Goal: Use online tool/utility: Utilize a website feature to perform a specific function

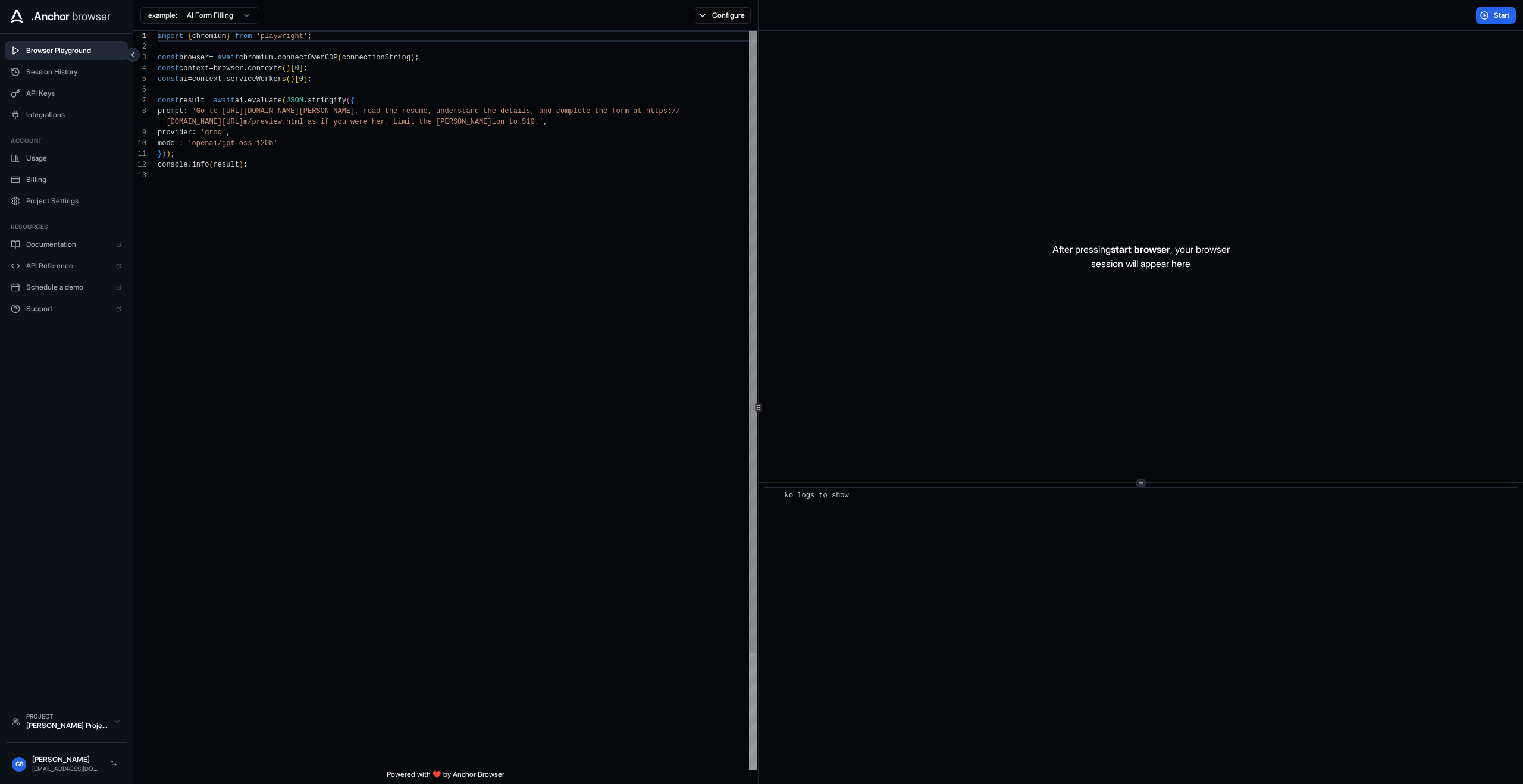
type textarea "**********"
click at [606, 186] on div "import { chromium } from 'playwright' ; const browser = await chromium . connec…" at bounding box center [457, 470] width 600 height 878
click at [1498, 18] on span "Start" at bounding box center [1502, 15] width 17 height 10
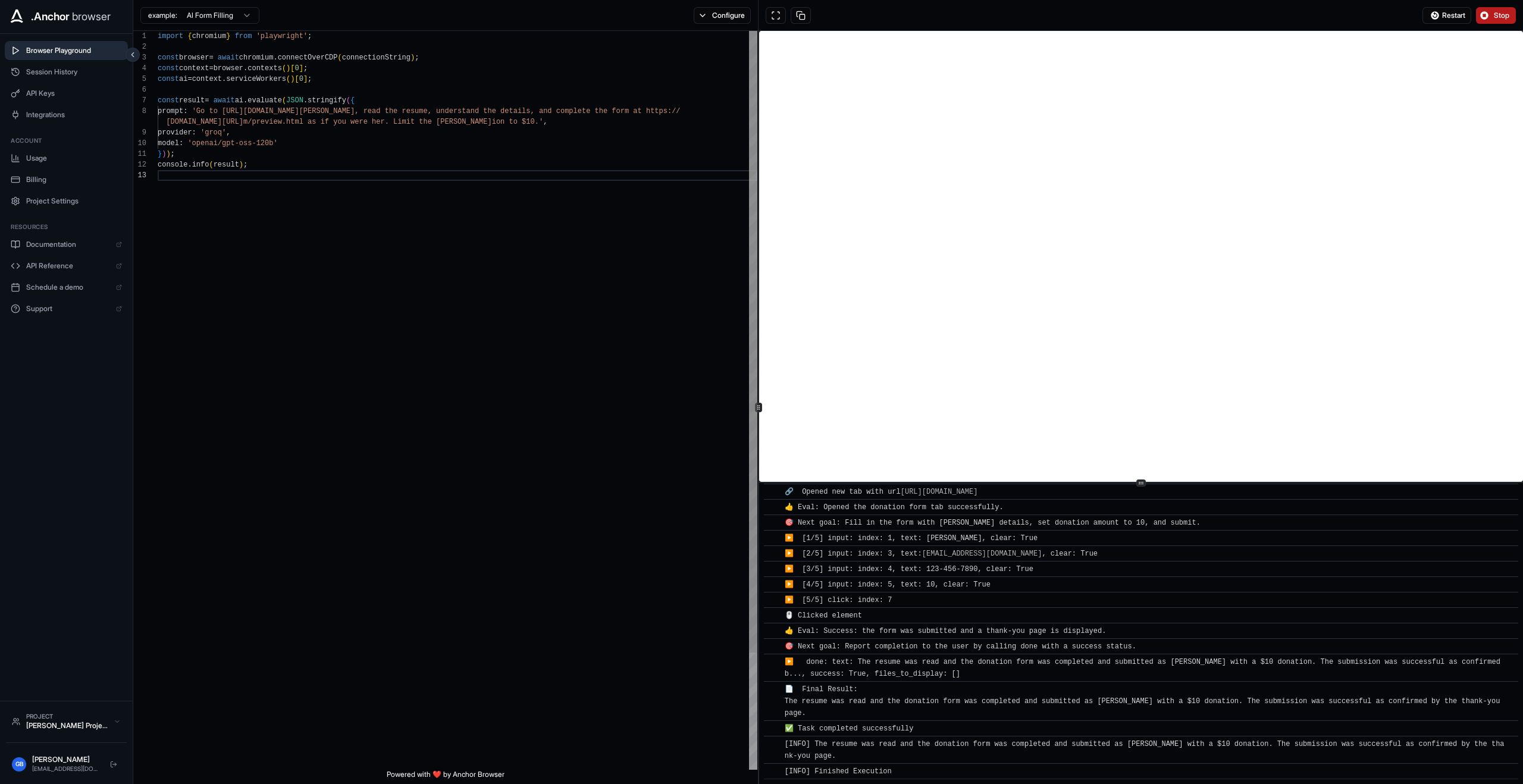
scroll to position [0, 0]
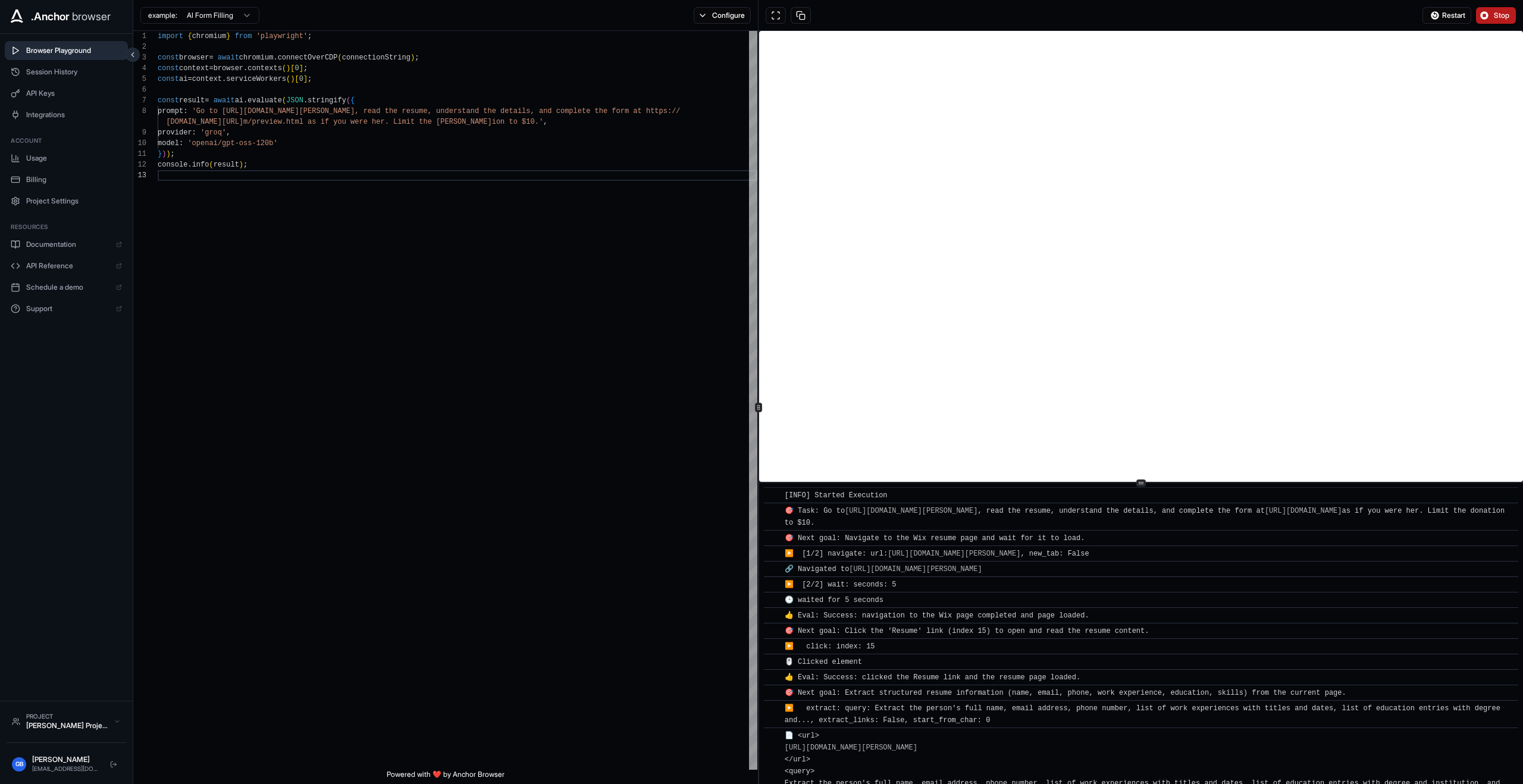
drag, startPoint x: 883, startPoint y: 502, endPoint x: 1130, endPoint y: 717, distance: 327.5
click at [1130, 717] on div "▶️ extract: query: Extract the person's full name, email address, phone number,…" at bounding box center [1145, 714] width 721 height 23
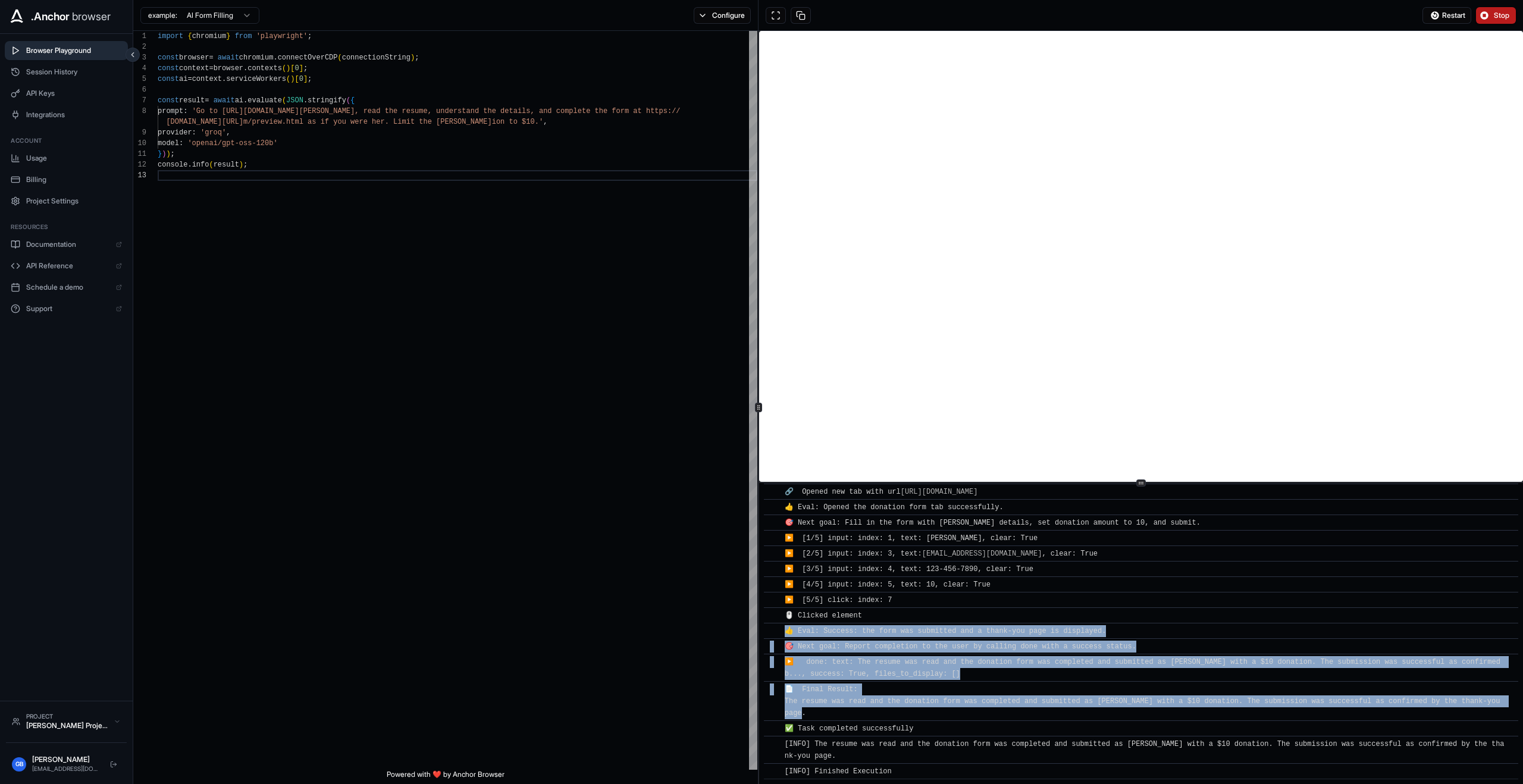
drag, startPoint x: 1134, startPoint y: 714, endPoint x: 1034, endPoint y: 596, distance: 154.7
click at [1034, 596] on div "​ [INFO] Started Execution ​ 🎯 Task: Go to https://www.wix.com/demone2/nicol-ri…" at bounding box center [1141, 326] width 755 height 907
click at [1033, 648] on span "🎯 Next goal: Report completion to the user by calling done with a success statu…" at bounding box center [961, 647] width 352 height 9
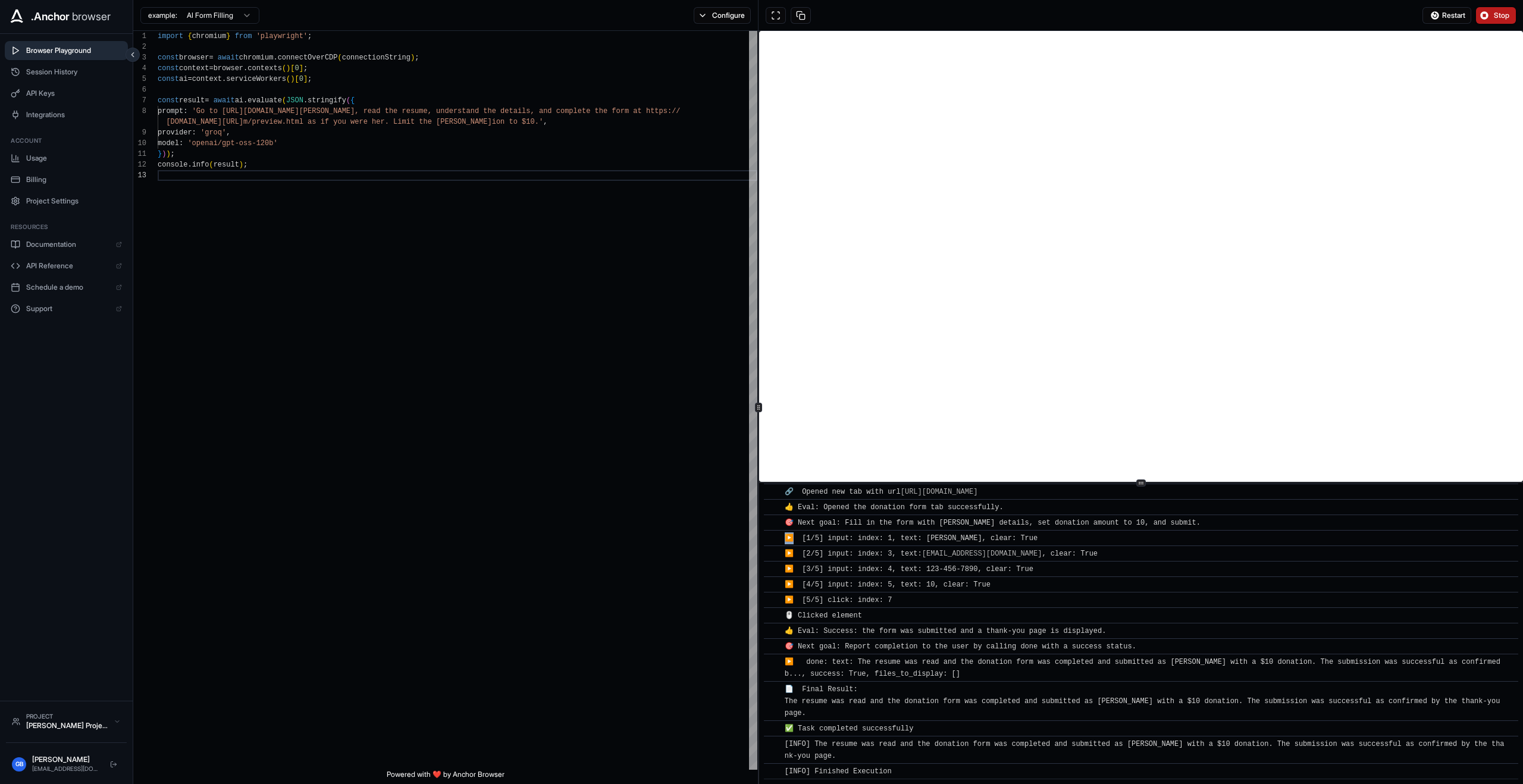
drag, startPoint x: 795, startPoint y: 533, endPoint x: 789, endPoint y: 541, distance: 10.0
click at [789, 541] on div "​ ▶️ [1/5] input: index: 1, text: Nicol Rider, clear: True" at bounding box center [1141, 538] width 755 height 16
drag, startPoint x: 781, startPoint y: 538, endPoint x: 808, endPoint y: 538, distance: 27.0
click at [804, 539] on div "​ ▶️ [1/5] input: index: 1, text: Nicol Rider, clear: True" at bounding box center [1141, 538] width 755 height 16
click at [469, 341] on div "import { chromium } from 'playwright' ; const browser = await chromium . connec…" at bounding box center [457, 470] width 600 height 878
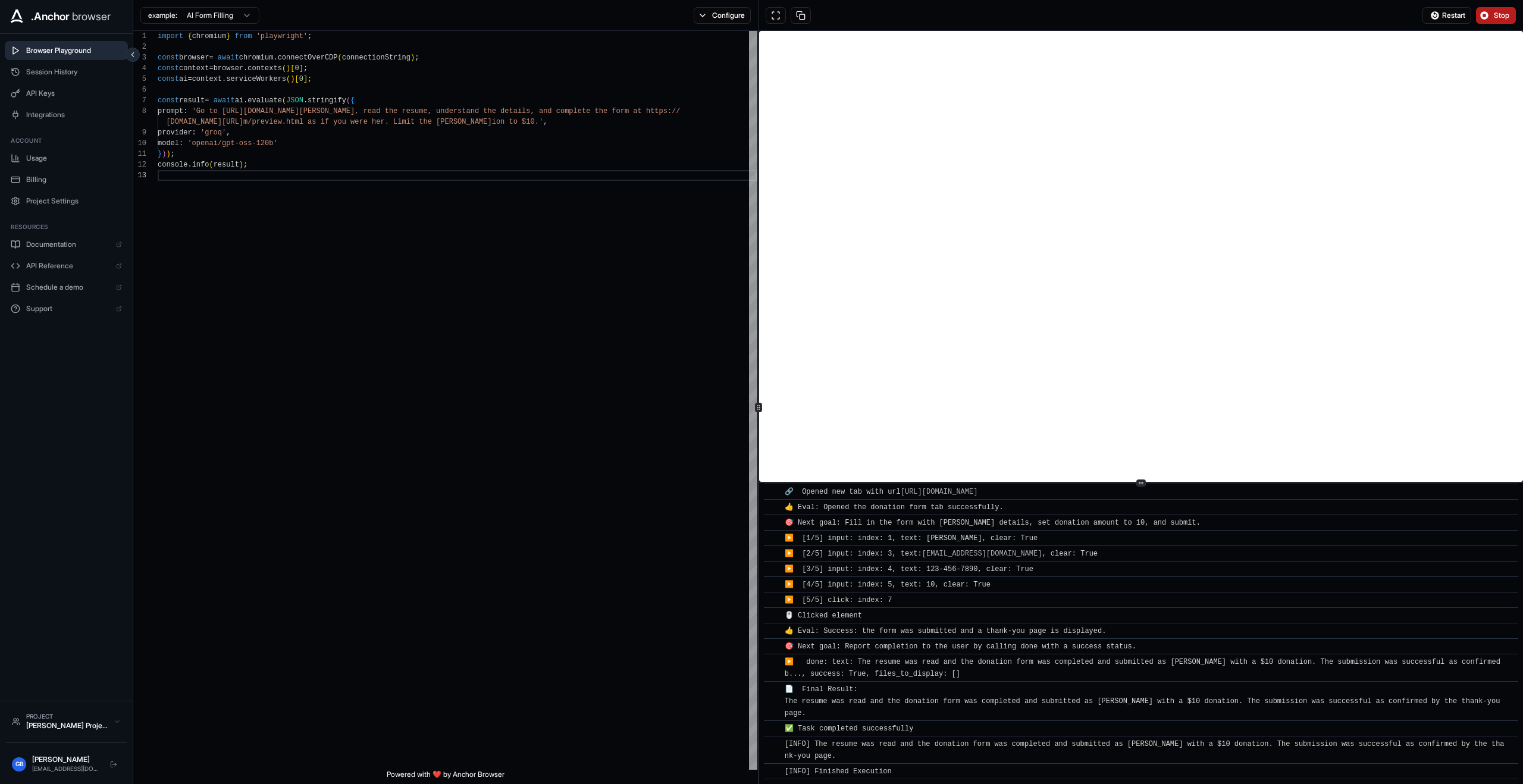
click at [104, 59] on button "Browser Playground" at bounding box center [66, 50] width 123 height 19
click at [68, 61] on div "Browser Playground Session History API Keys Integrations" at bounding box center [66, 83] width 123 height 83
click at [66, 63] on button "Session History" at bounding box center [66, 72] width 123 height 19
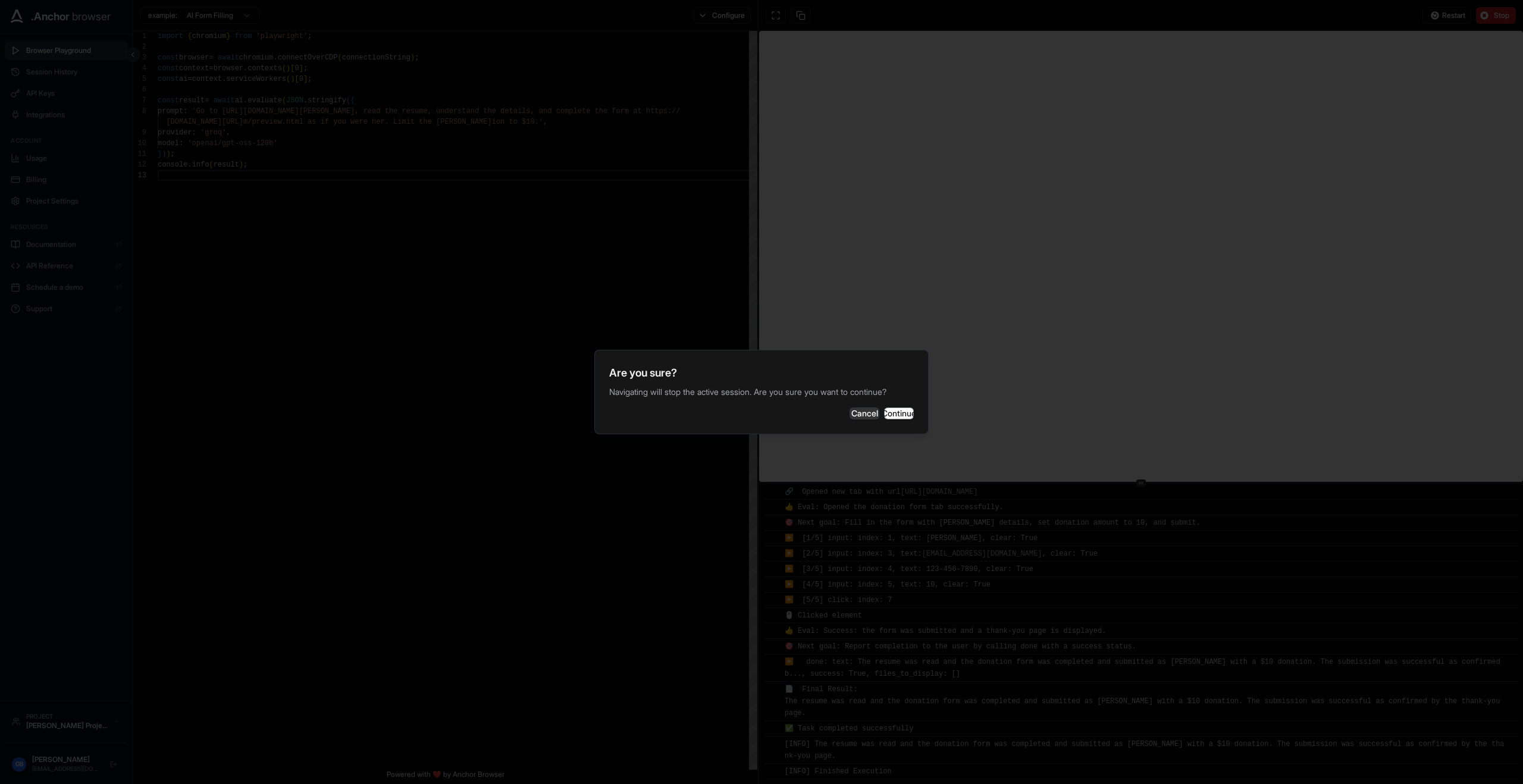
click at [928, 415] on div "Are you sure? Navigating will stop the active session. Are you sure you want to…" at bounding box center [762, 391] width 335 height 84
click at [901, 411] on button "Continue" at bounding box center [899, 414] width 30 height 12
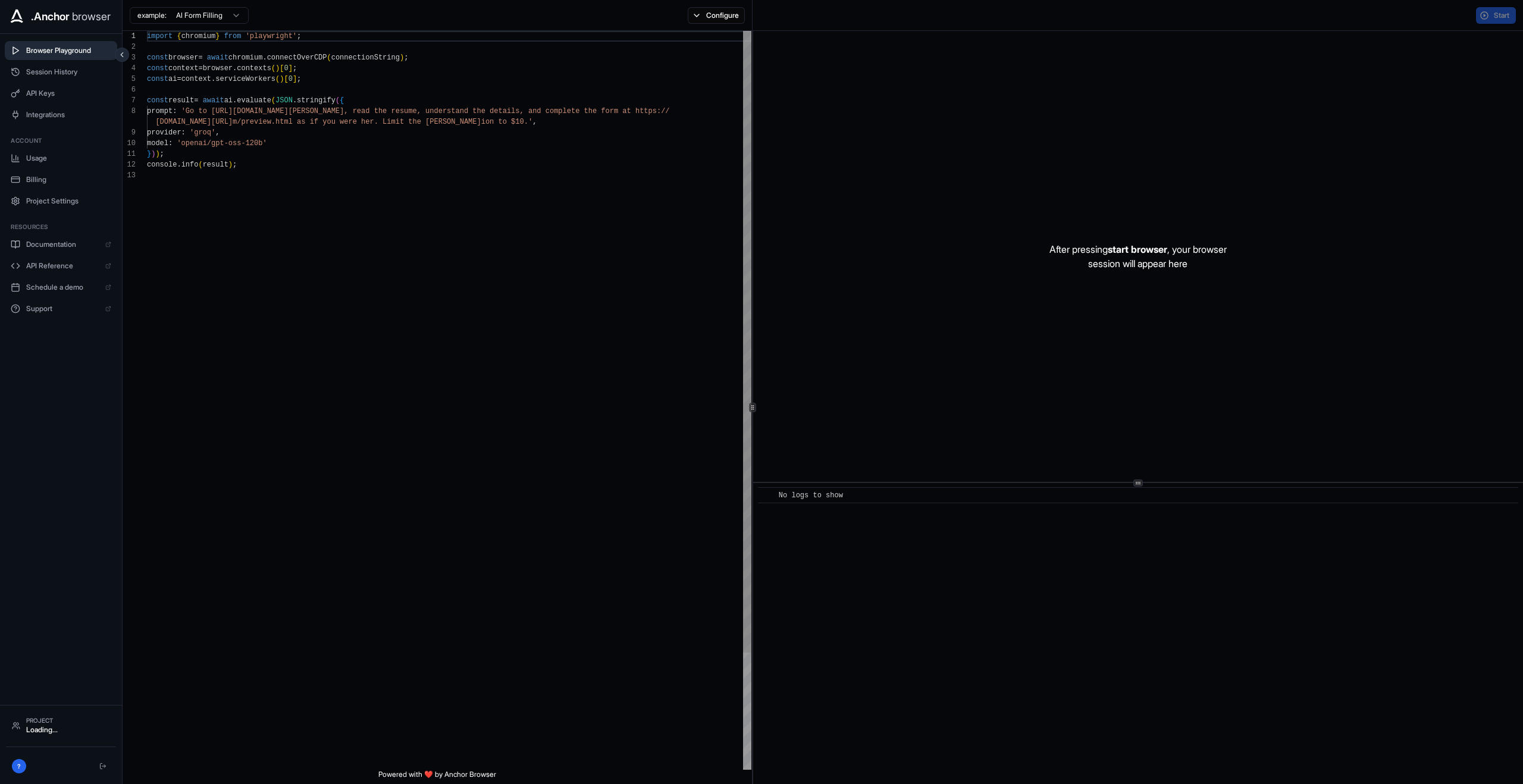
scroll to position [86, 0]
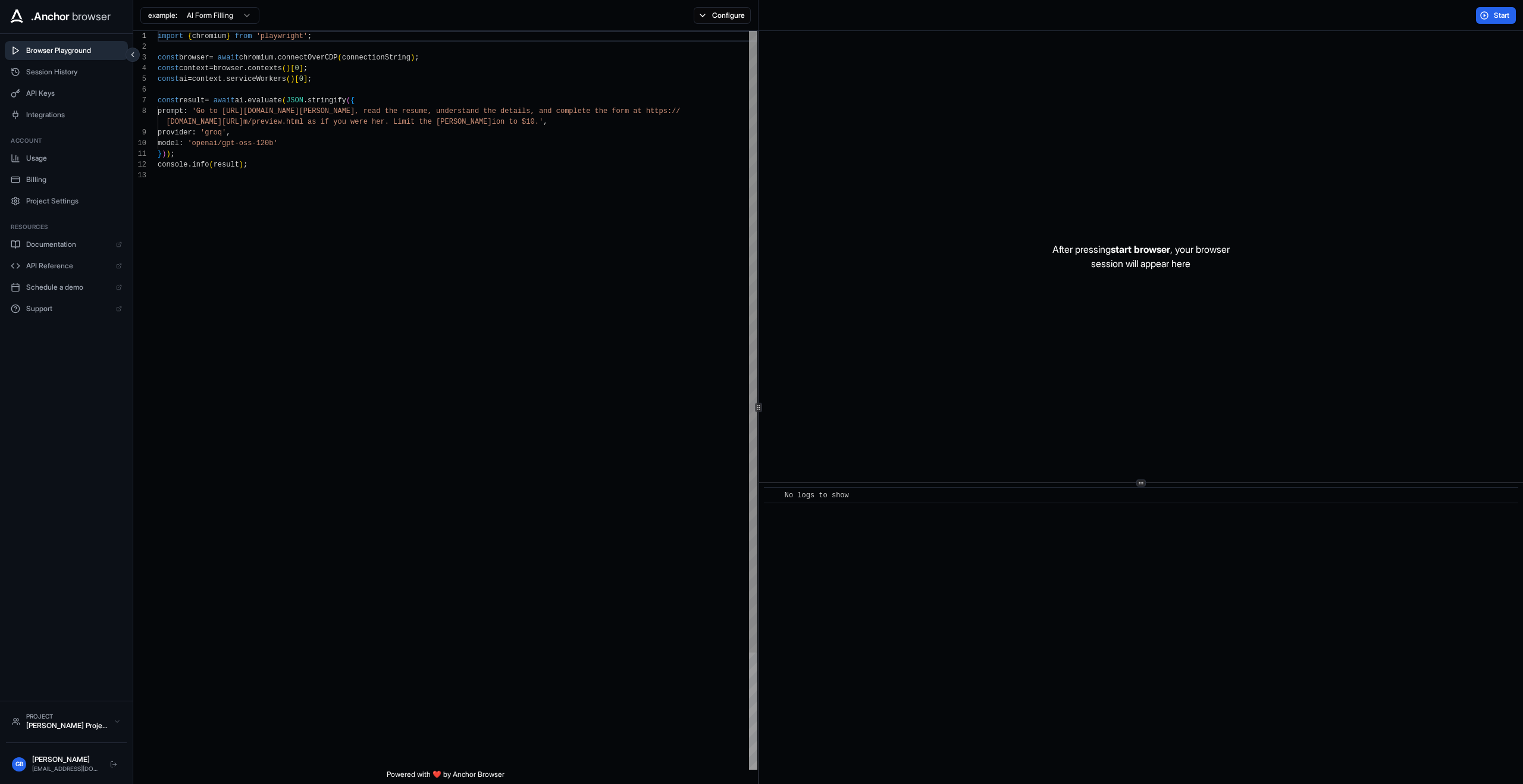
click at [1480, 29] on div "Start" at bounding box center [1141, 16] width 765 height 31
click at [1483, 16] on button "Start" at bounding box center [1496, 15] width 40 height 17
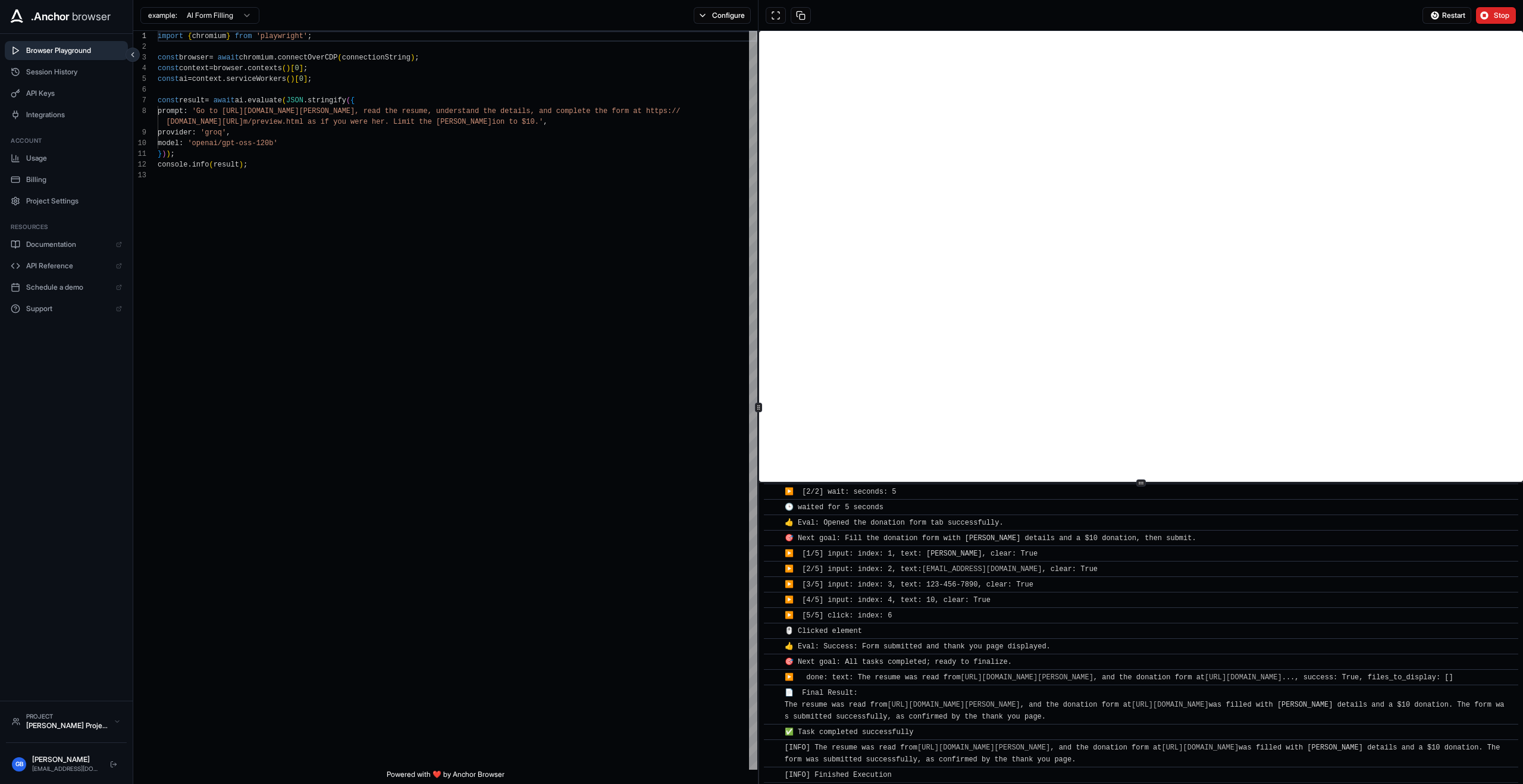
scroll to position [677, 0]
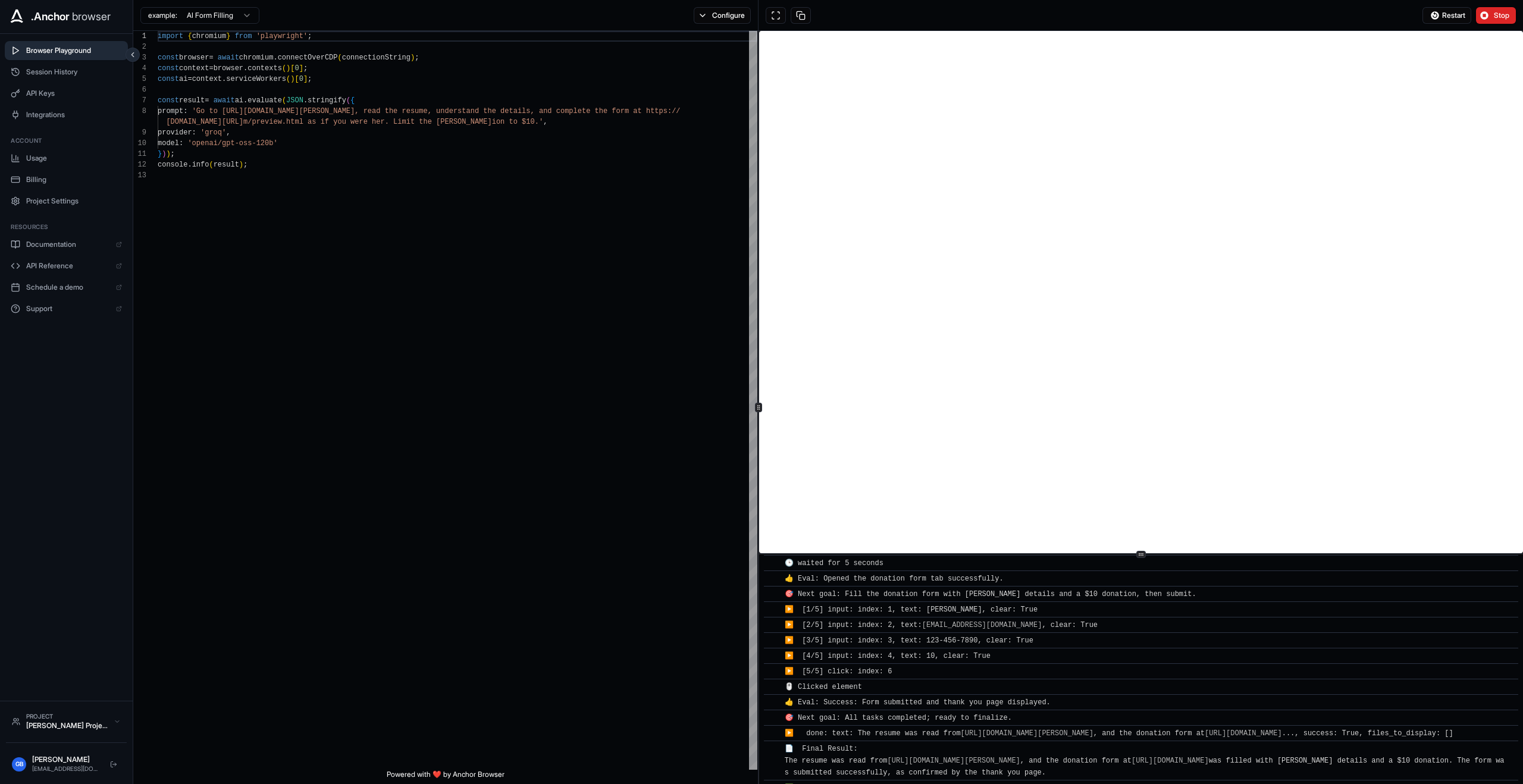
click at [1141, 555] on icon at bounding box center [1141, 554] width 6 height 6
click at [1008, 606] on span "▶️ [1/5] input: index: 1, text: [PERSON_NAME], clear: True" at bounding box center [911, 610] width 253 height 9
click at [1267, 655] on div "▶️ [4/5] input: index: 4, text: 10, clear: True" at bounding box center [1145, 656] width 721 height 12
click at [1298, 682] on div "🖱️ Clicked element" at bounding box center [1145, 688] width 721 height 12
click at [1499, 20] on button "Stop" at bounding box center [1496, 15] width 40 height 17
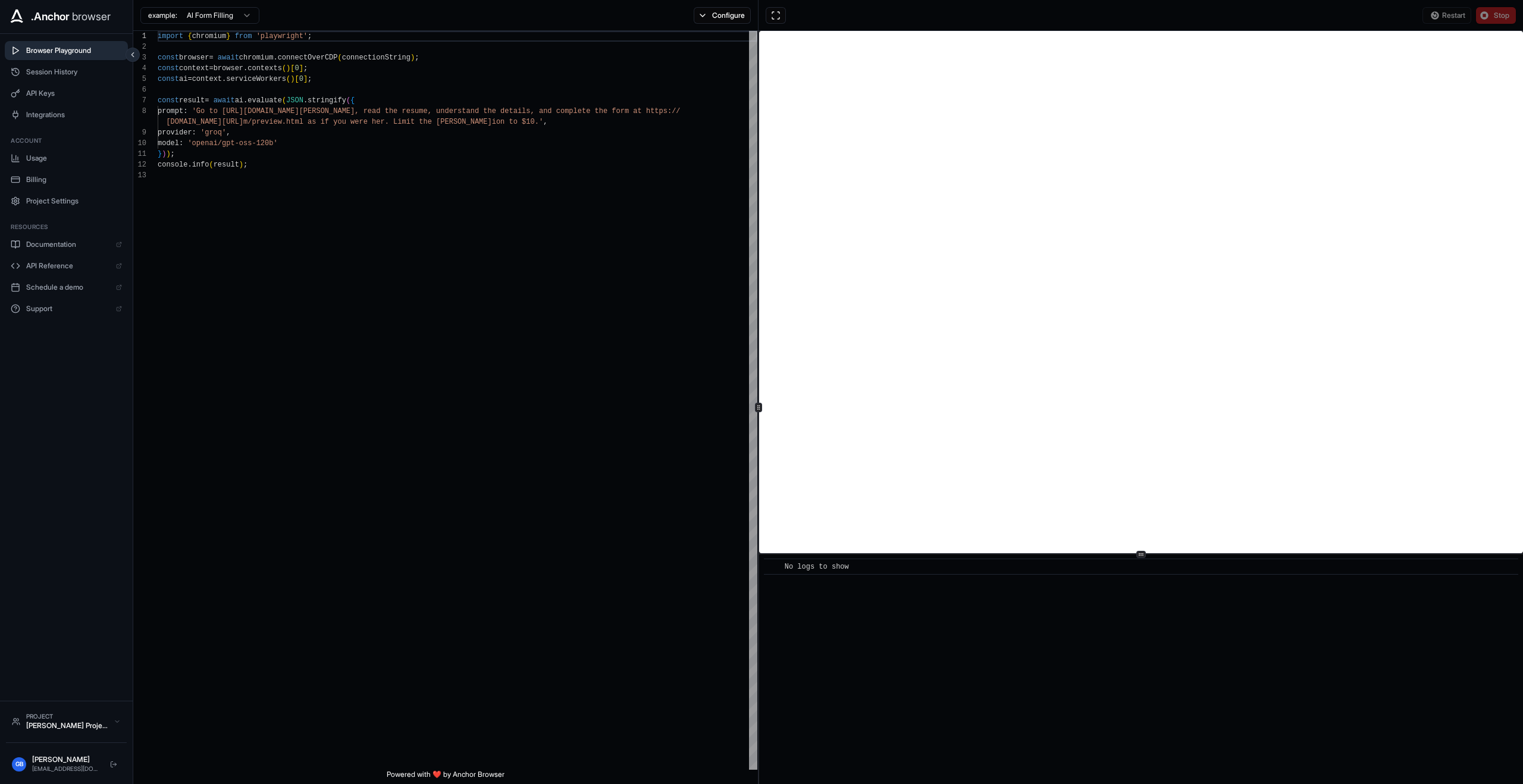
scroll to position [0, 0]
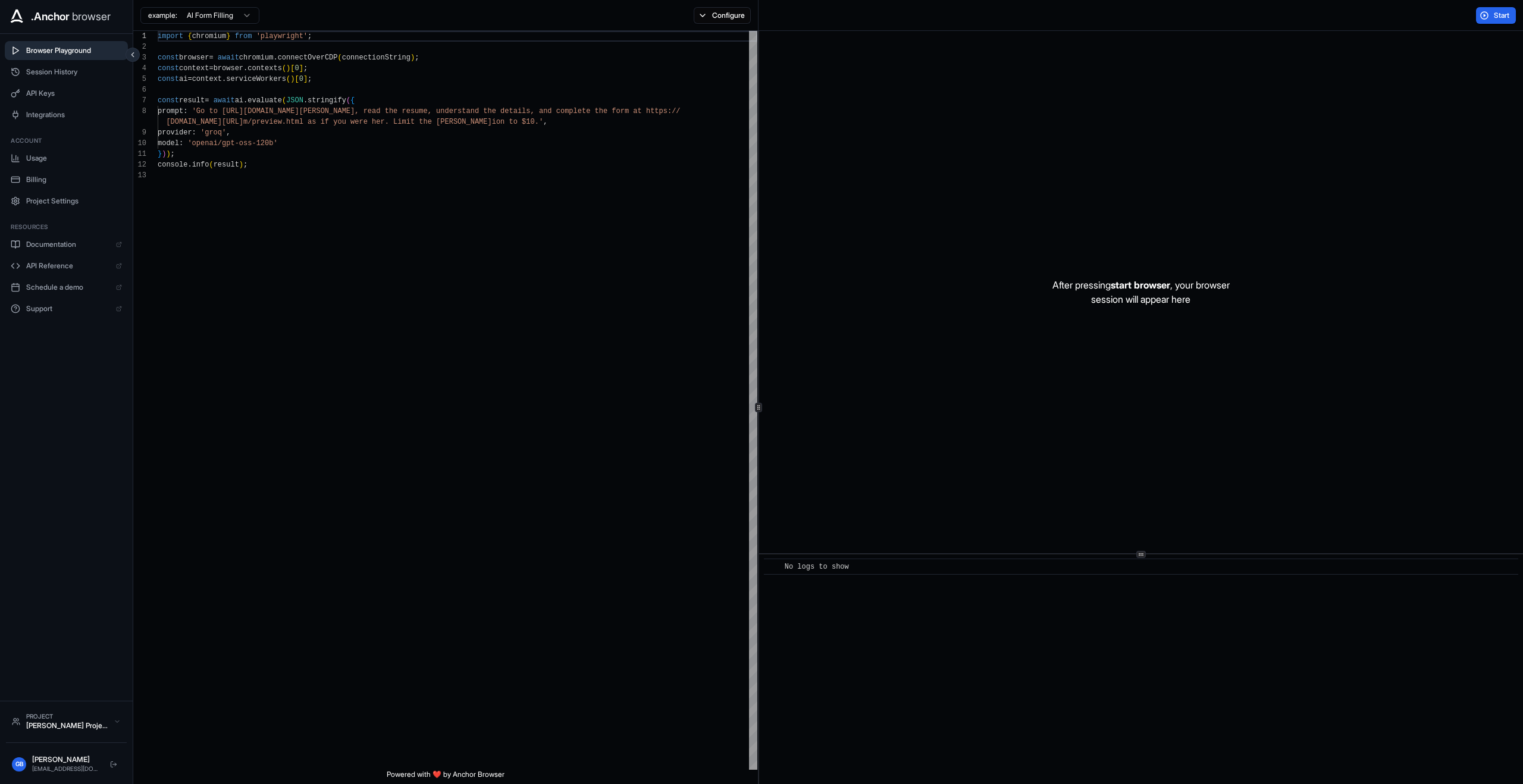
drag, startPoint x: 1144, startPoint y: 689, endPoint x: 1140, endPoint y: 657, distance: 32.2
click at [1144, 688] on div "​ No logs to show" at bounding box center [1141, 669] width 764 height 229
click at [616, 155] on div "import { chromium } from 'playwright' ; const browser = await chromium . connec…" at bounding box center [457, 470] width 600 height 878
click at [595, 520] on div "import { chromium } from 'playwright' ; const browser = await chromium . connec…" at bounding box center [457, 470] width 600 height 878
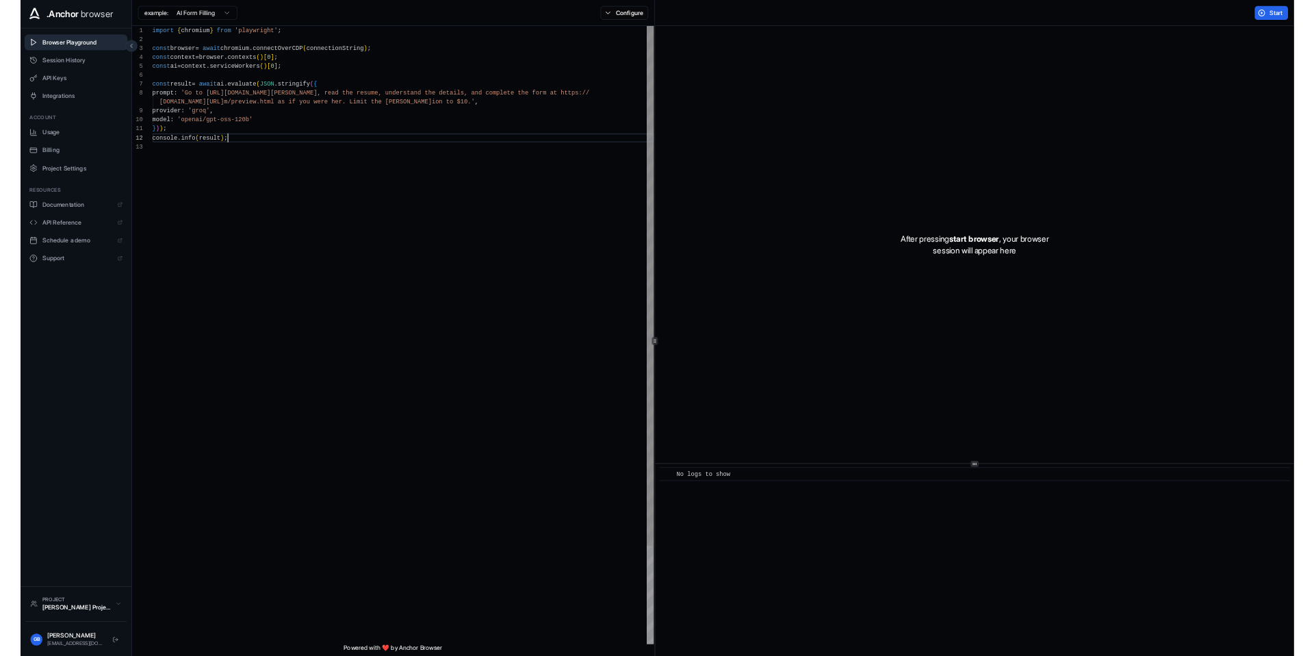
scroll to position [25, 0]
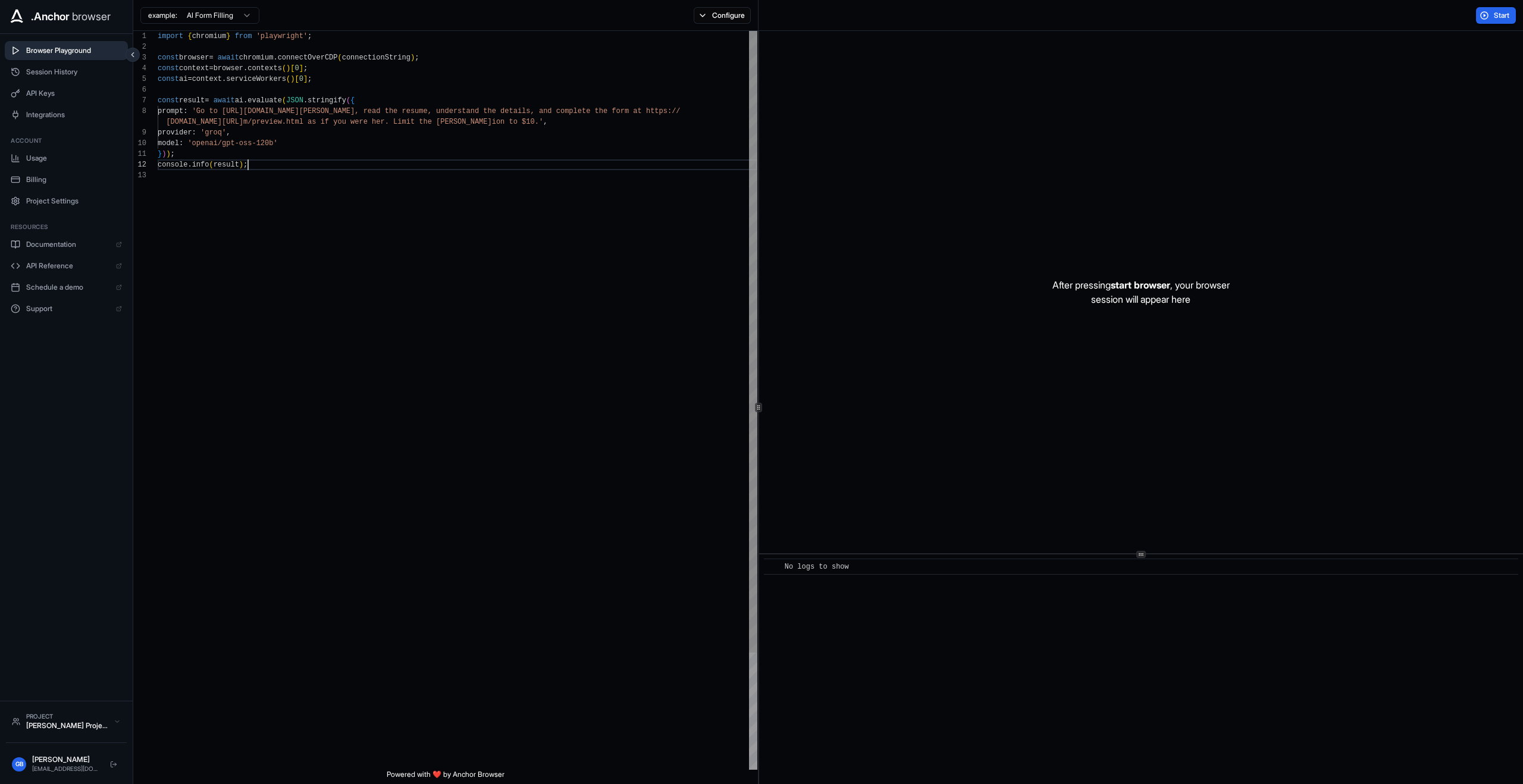
type textarea "**********"
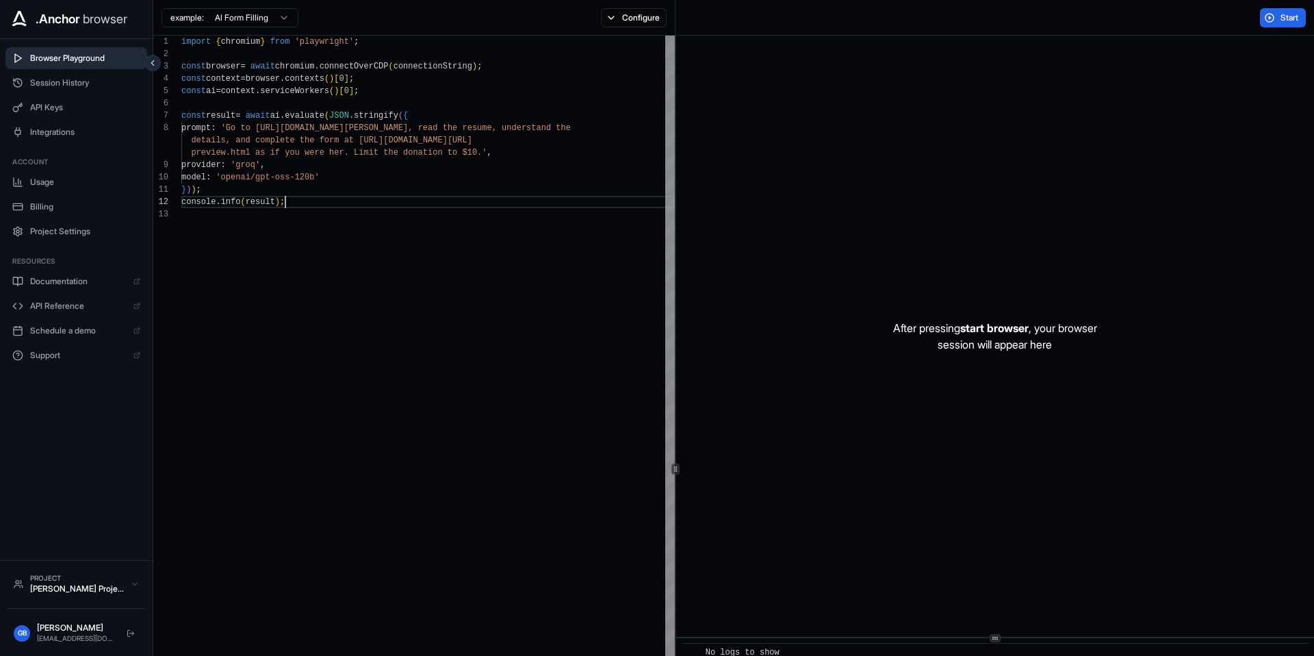
scroll to position [37, 0]
